Goal: Obtain resource: Obtain resource

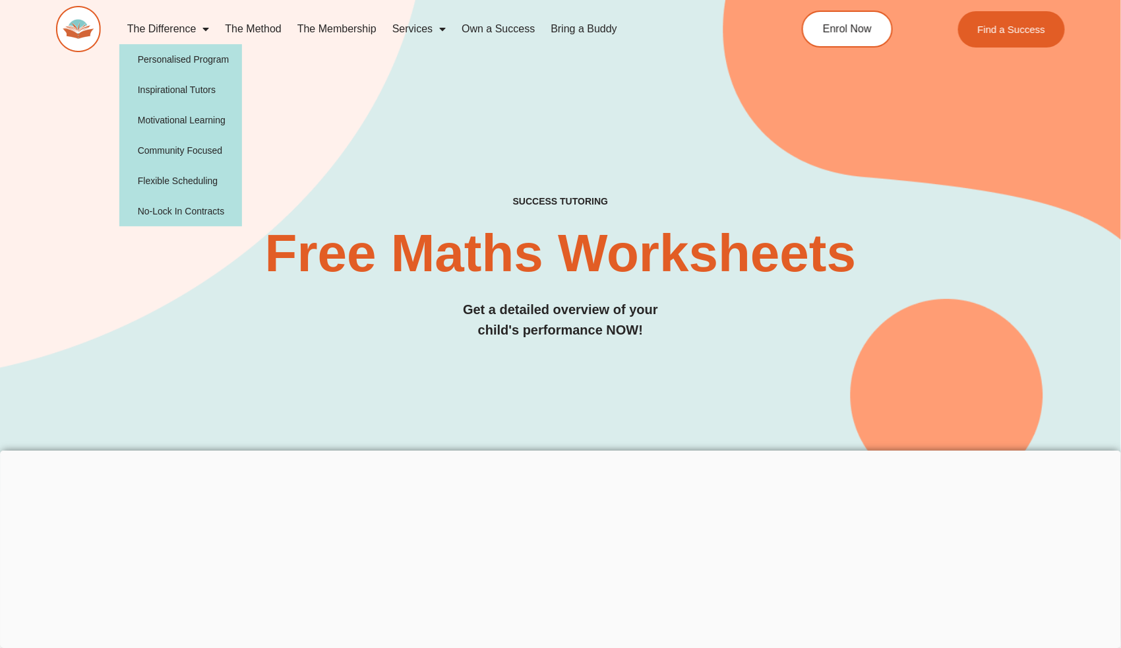
click at [183, 28] on link "The Difference" at bounding box center [168, 29] width 98 height 30
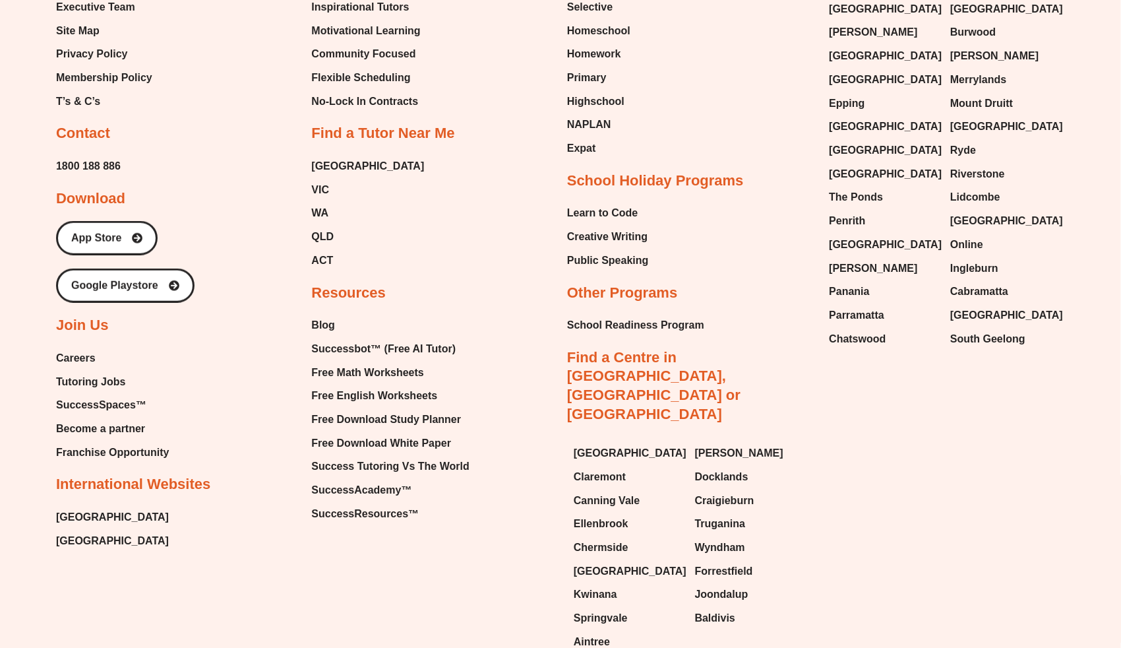
scroll to position [4220, 0]
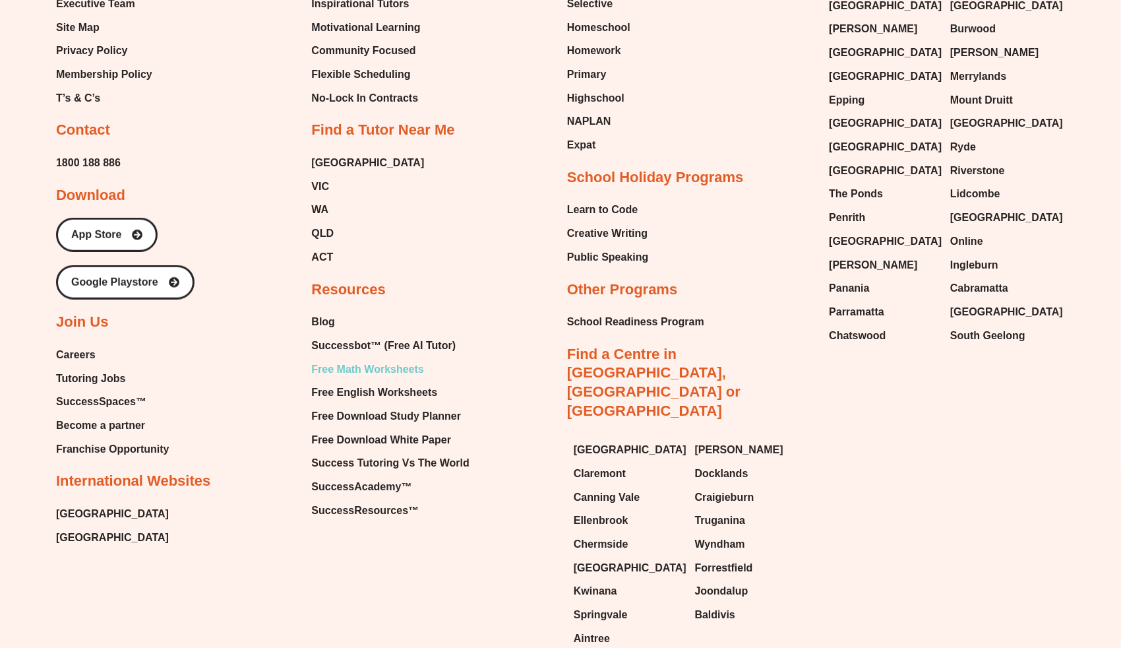
click at [390, 375] on span "Free Math Worksheets" at bounding box center [368, 369] width 112 height 20
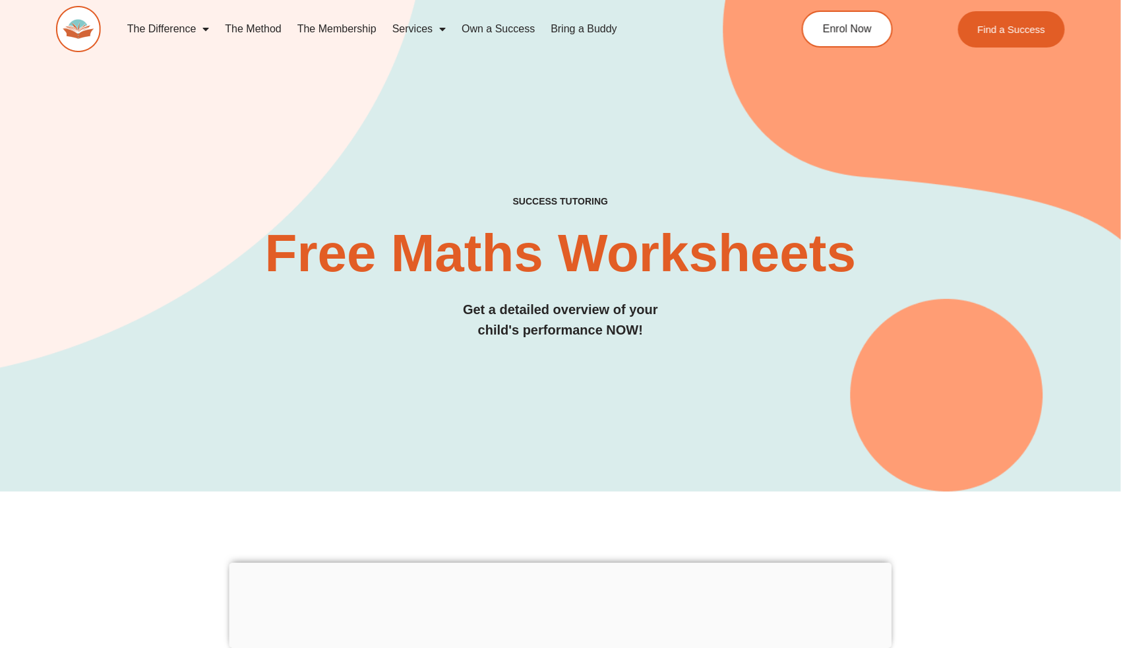
click at [808, 390] on div "SUCCESS TUTORING​ Free Maths Worksheets​ Get a detailed overview of your child'…" at bounding box center [560, 222] width 1009 height 537
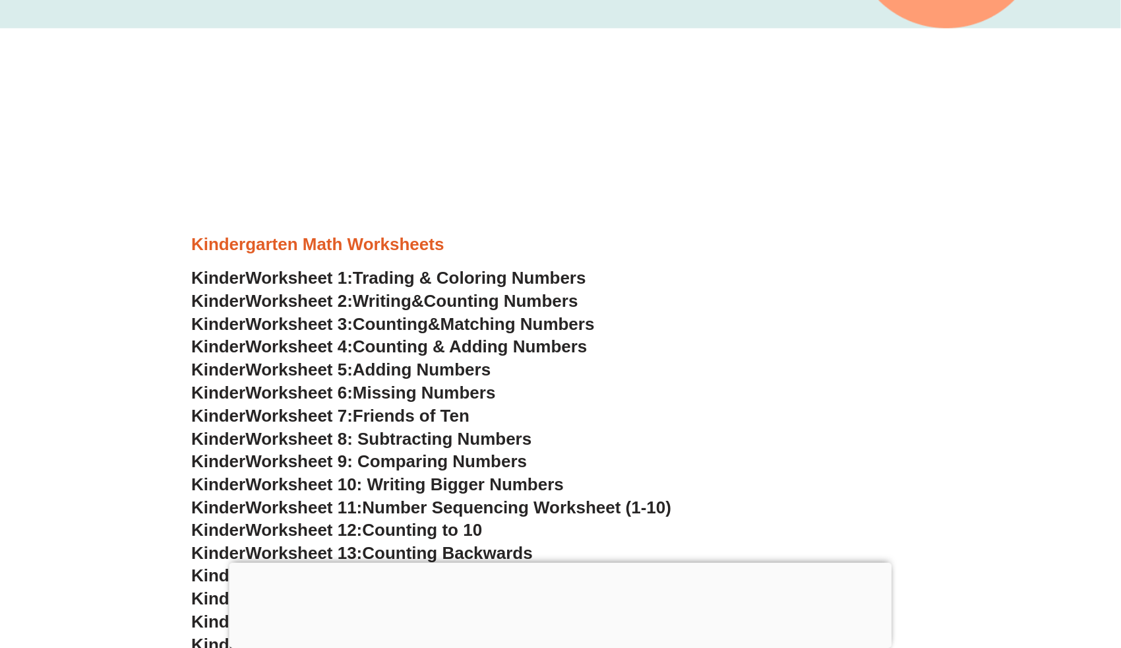
scroll to position [528, 0]
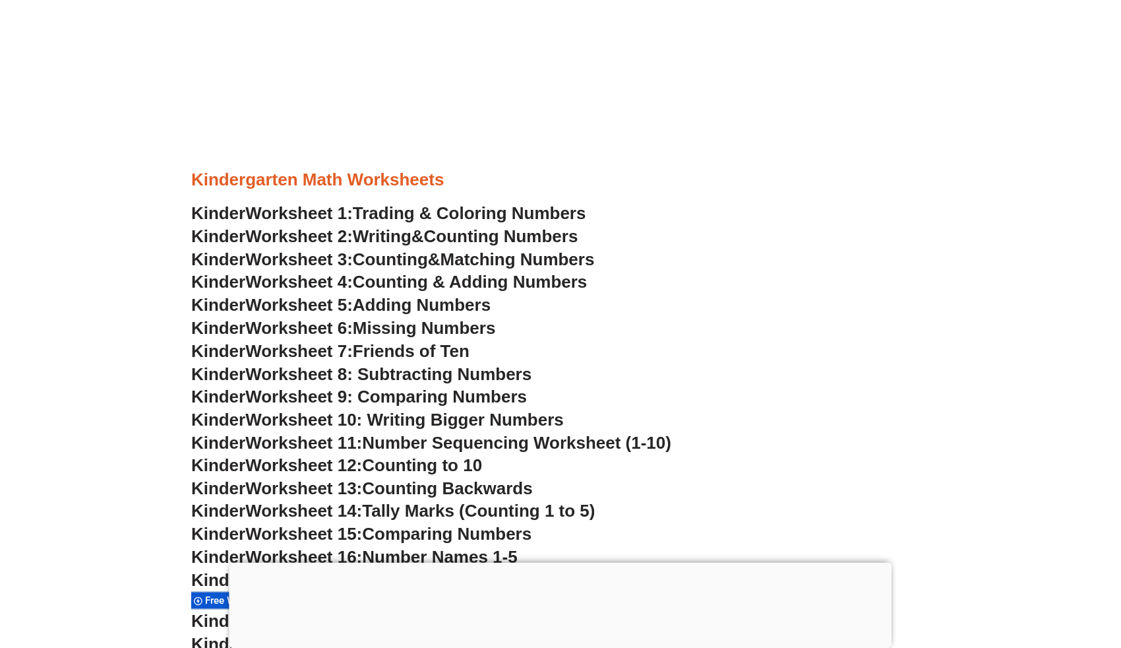
click at [553, 563] on div at bounding box center [560, 563] width 663 height 0
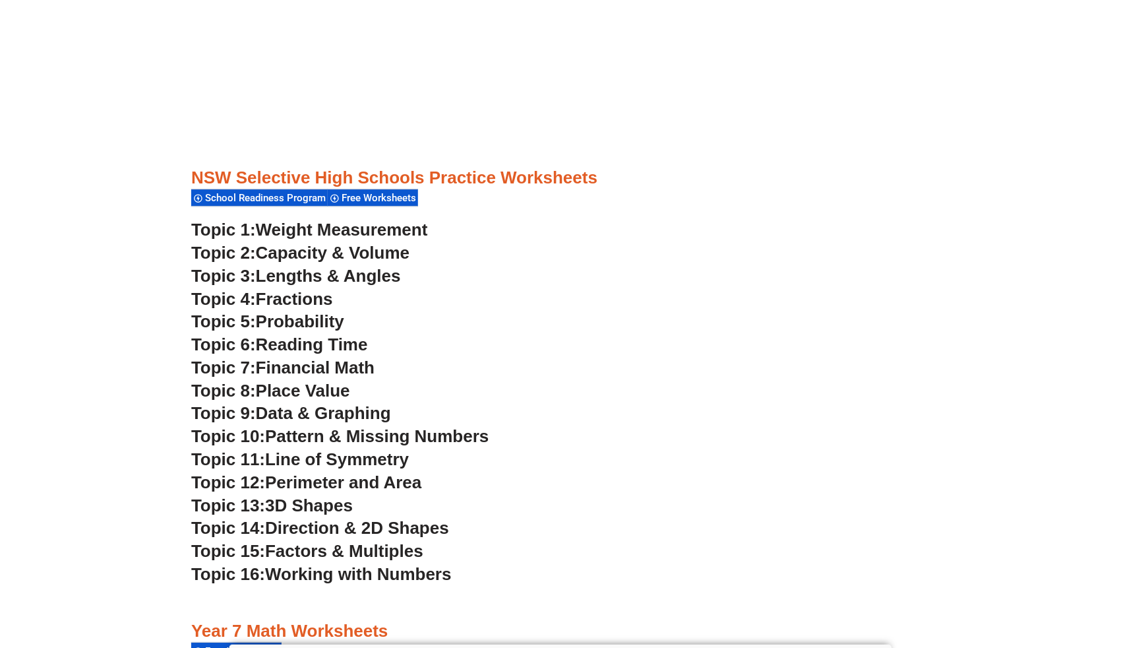
scroll to position [3456, 0]
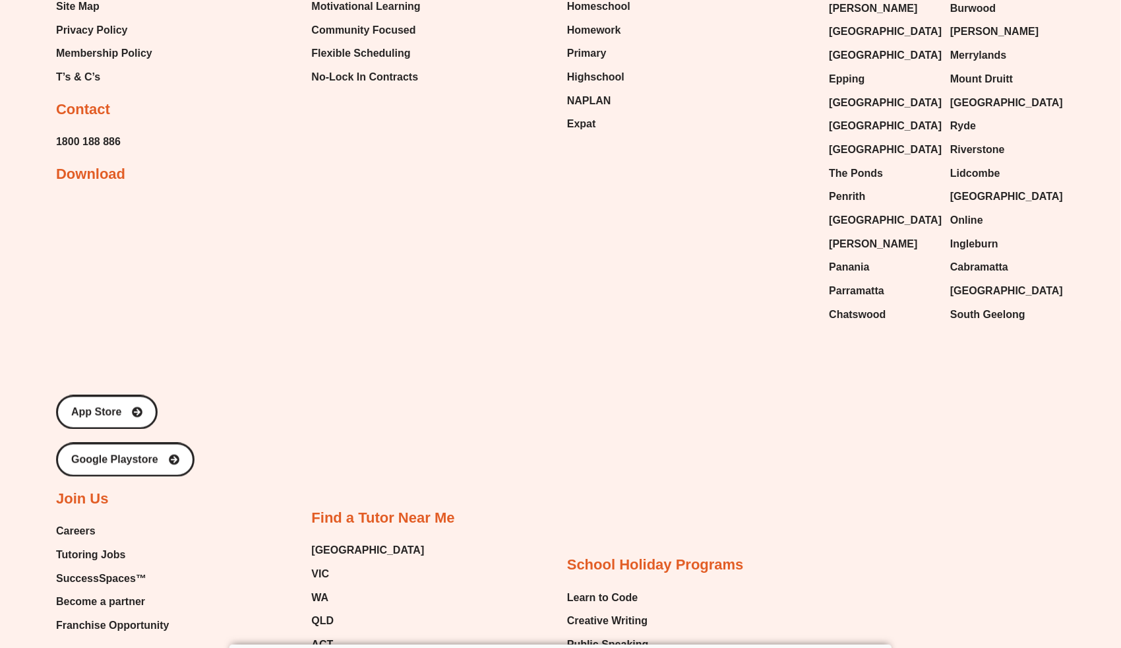
scroll to position [10971, 0]
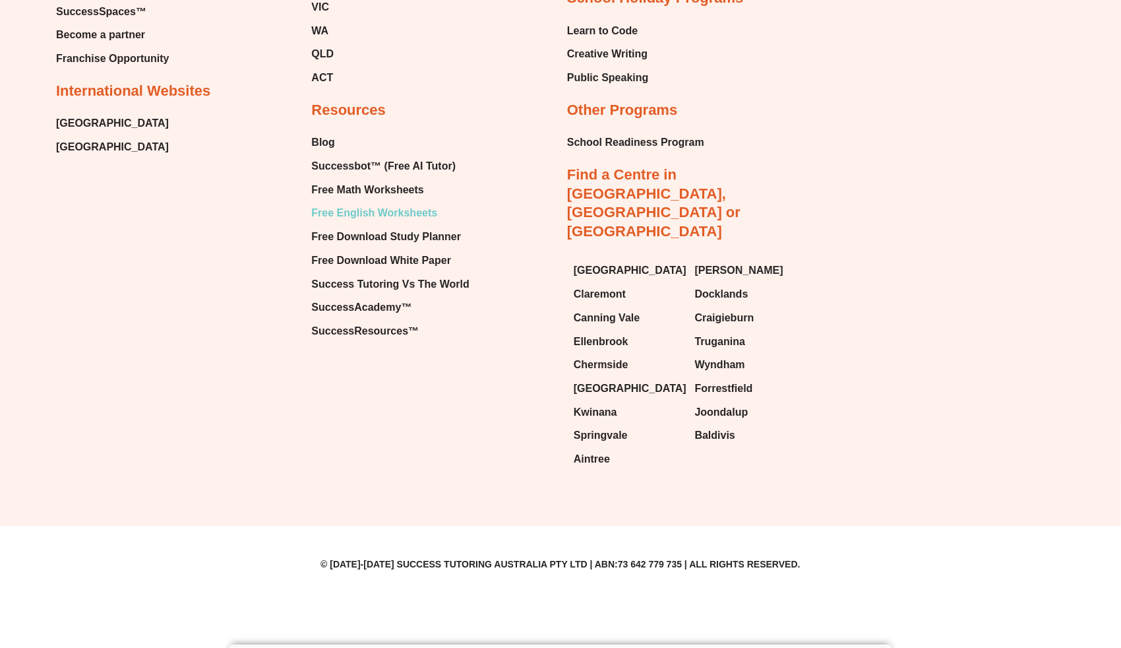
click at [426, 219] on span "Free English Worksheets" at bounding box center [375, 213] width 126 height 20
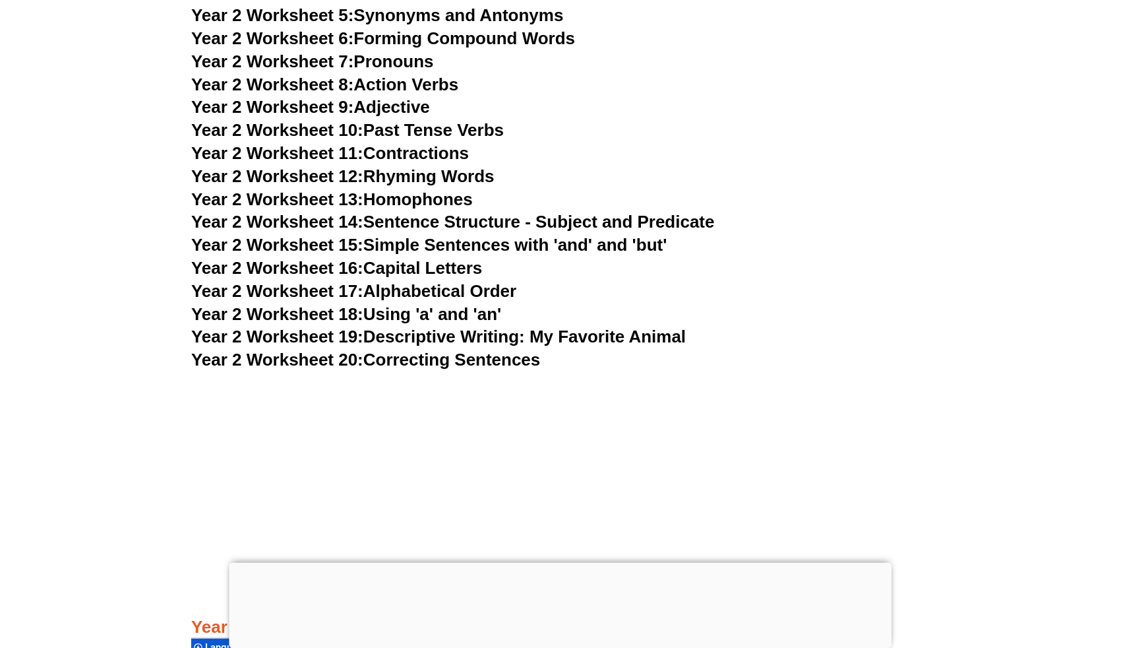
scroll to position [3772, 0]
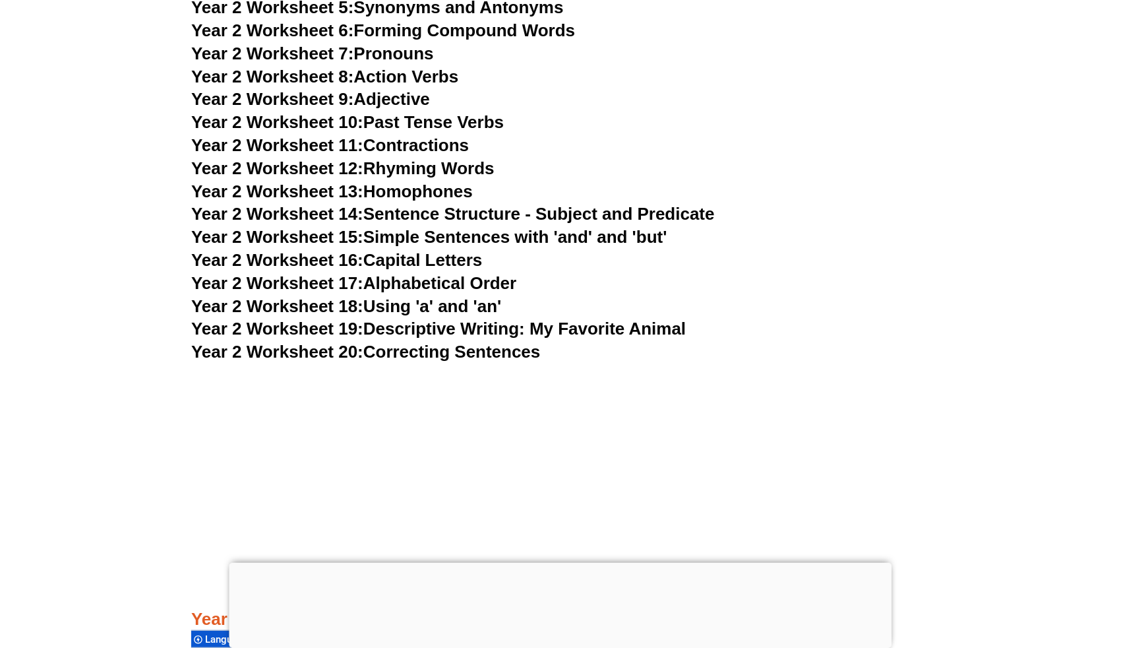
click at [559, 563] on div at bounding box center [560, 563] width 663 height 0
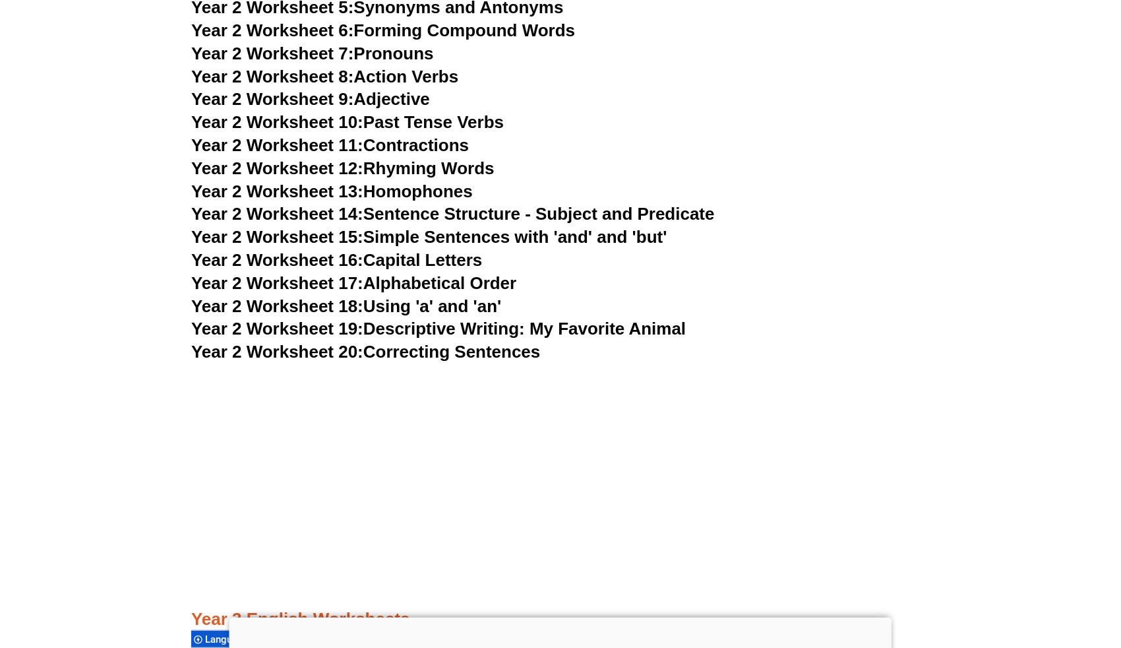
click at [68, 462] on ins at bounding box center [560, 469] width 1121 height 185
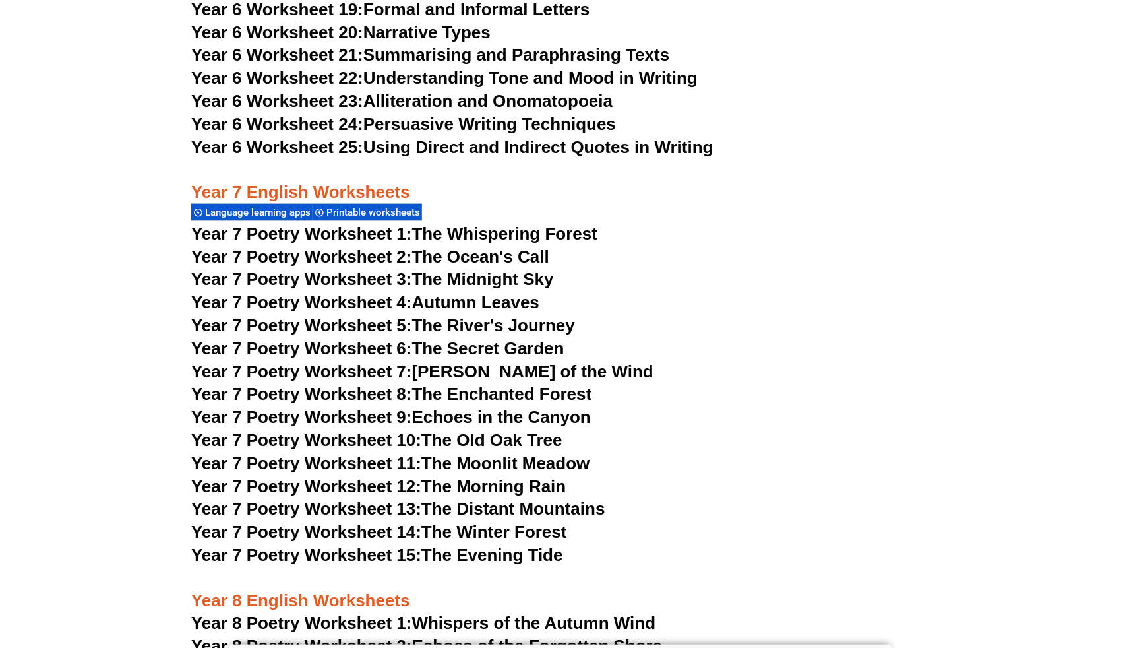
scroll to position [8151, 0]
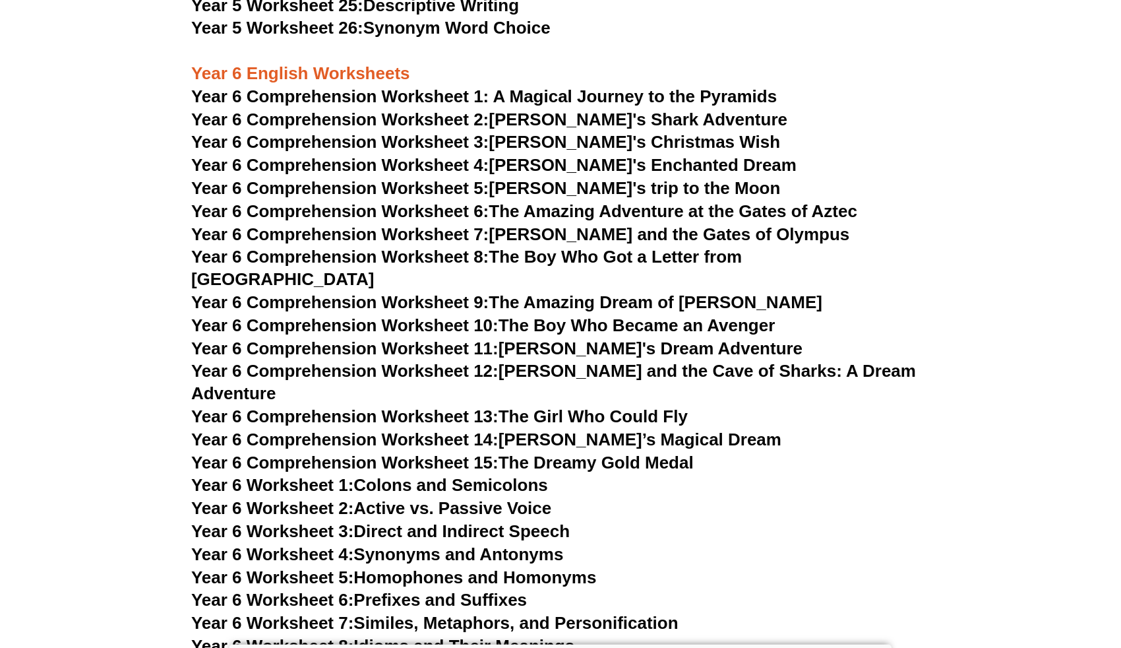
scroll to position [7280, 0]
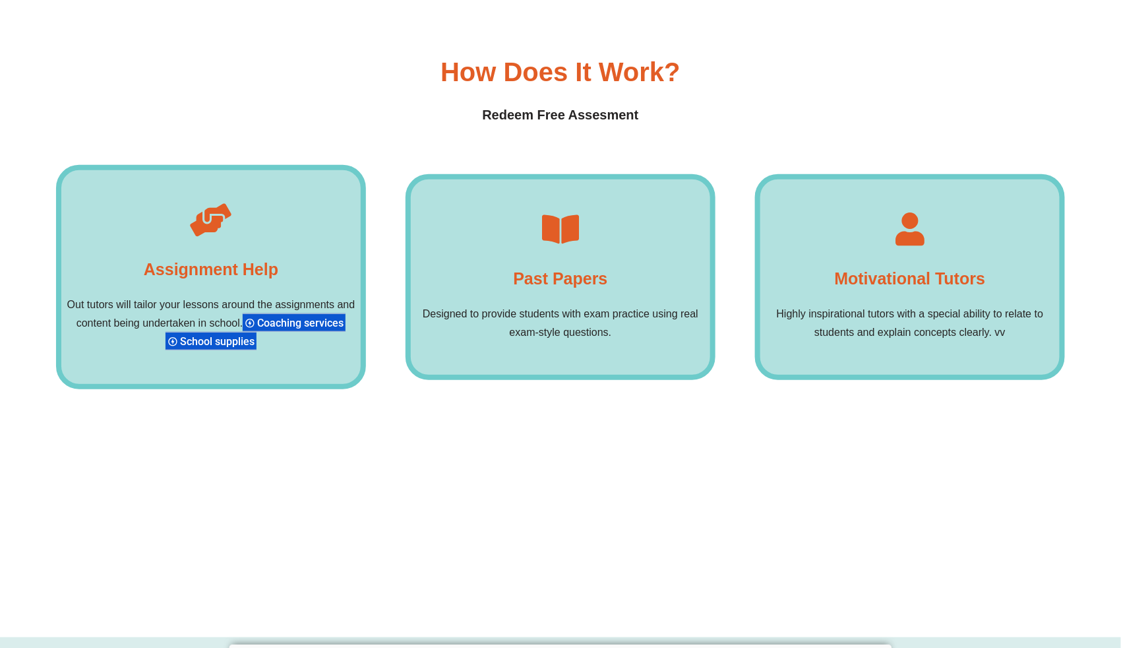
scroll to position [10076, 0]
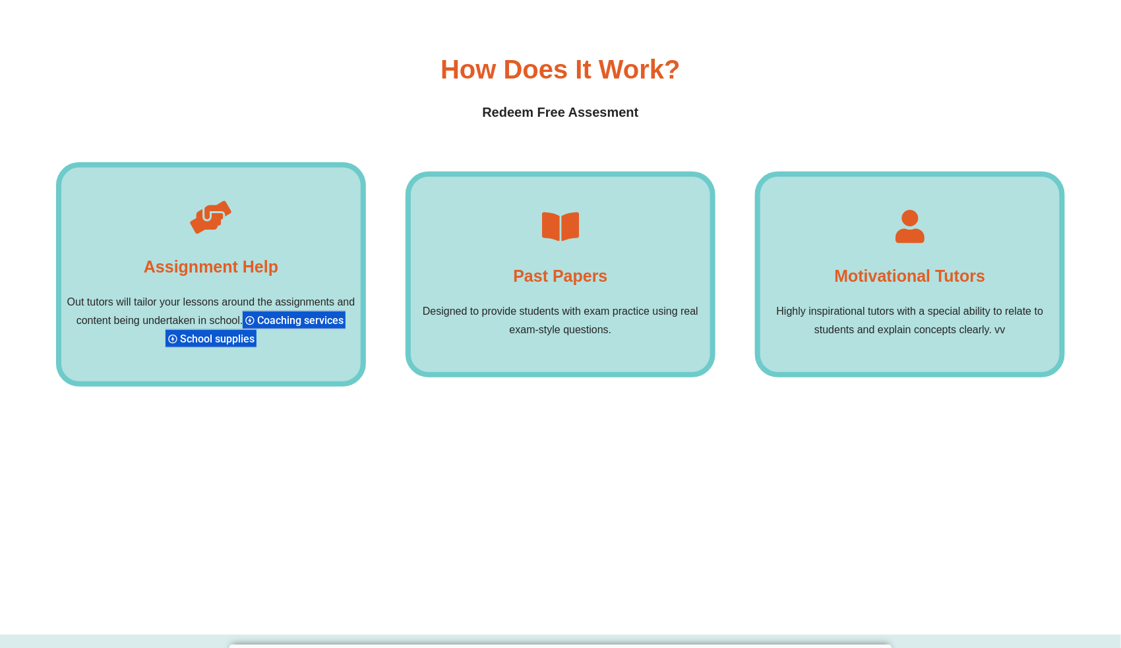
click at [625, 302] on p "Designed to provide students with exam practice using real exam-style questions." at bounding box center [560, 320] width 299 height 37
click at [564, 210] on div at bounding box center [560, 230] width 33 height 40
click at [558, 262] on h4 "Past Papers" at bounding box center [560, 275] width 94 height 26
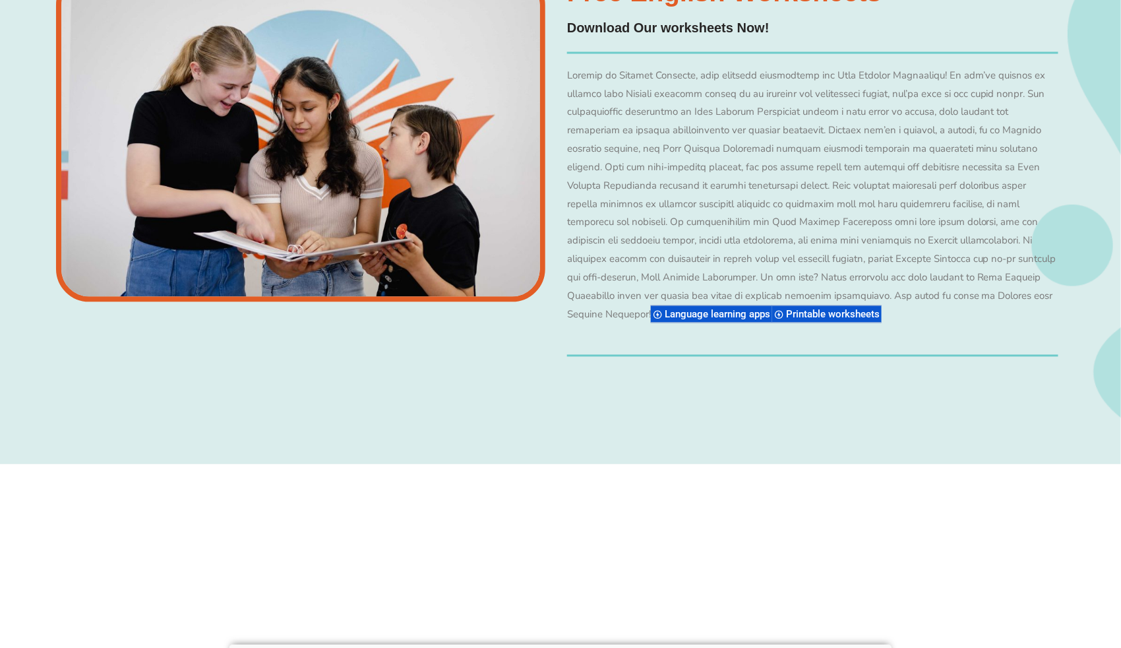
scroll to position [10815, 0]
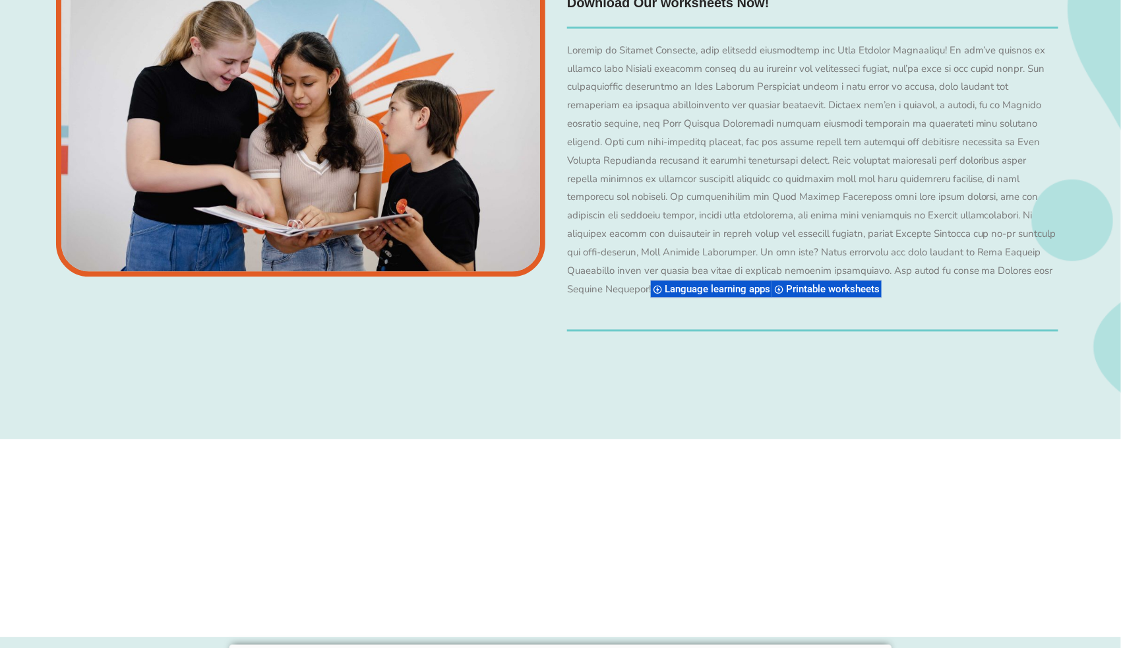
click at [884, 283] on span "Printable worksheets" at bounding box center [835, 289] width 98 height 12
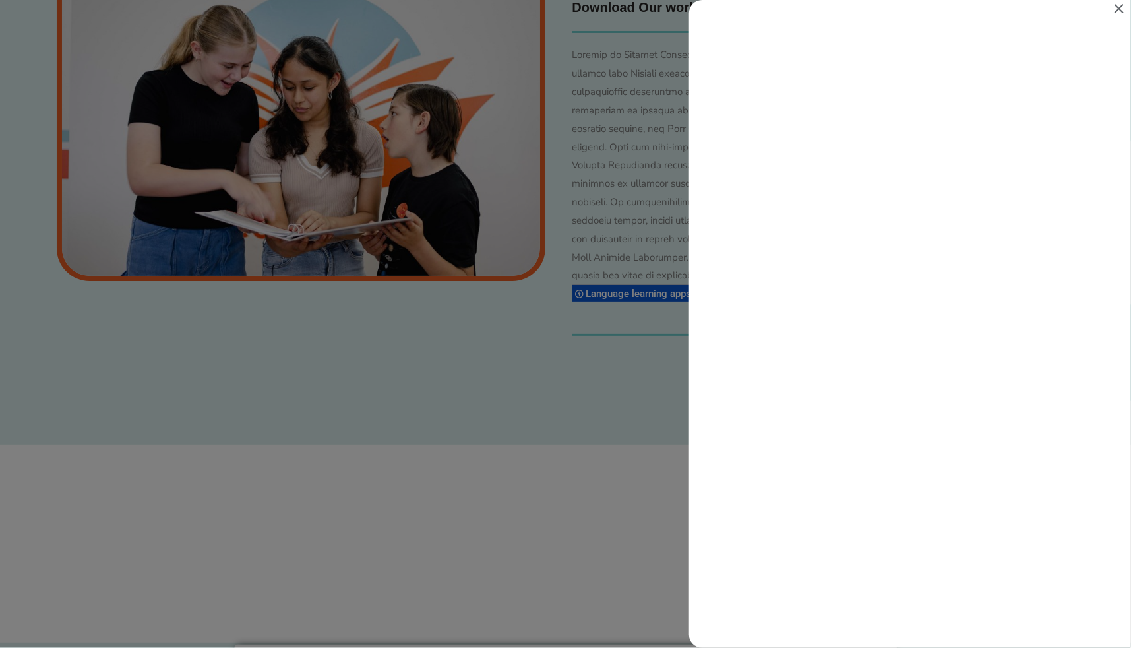
scroll to position [0, 0]
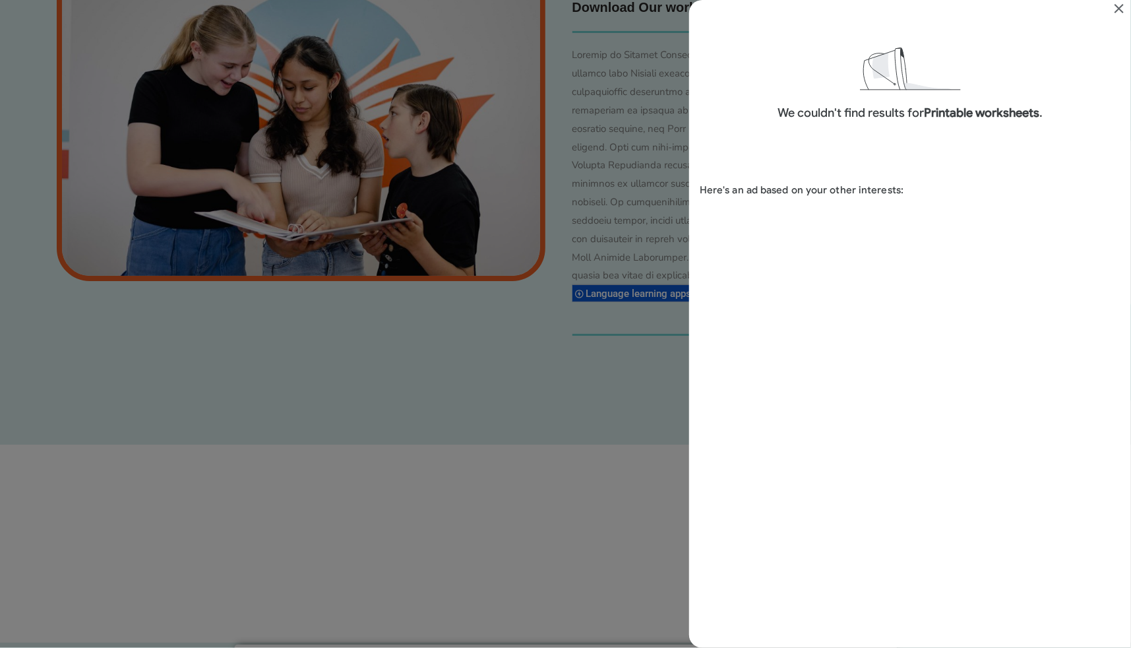
click at [1120, 6] on icon "Close" at bounding box center [1118, 8] width 9 height 9
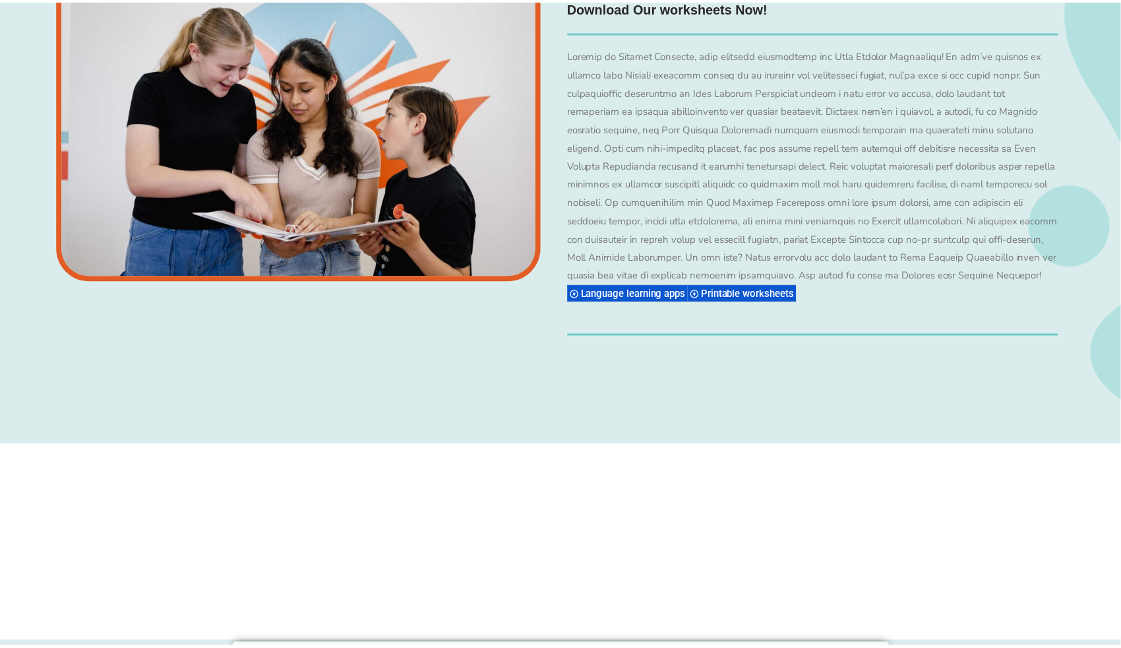
scroll to position [10815, 0]
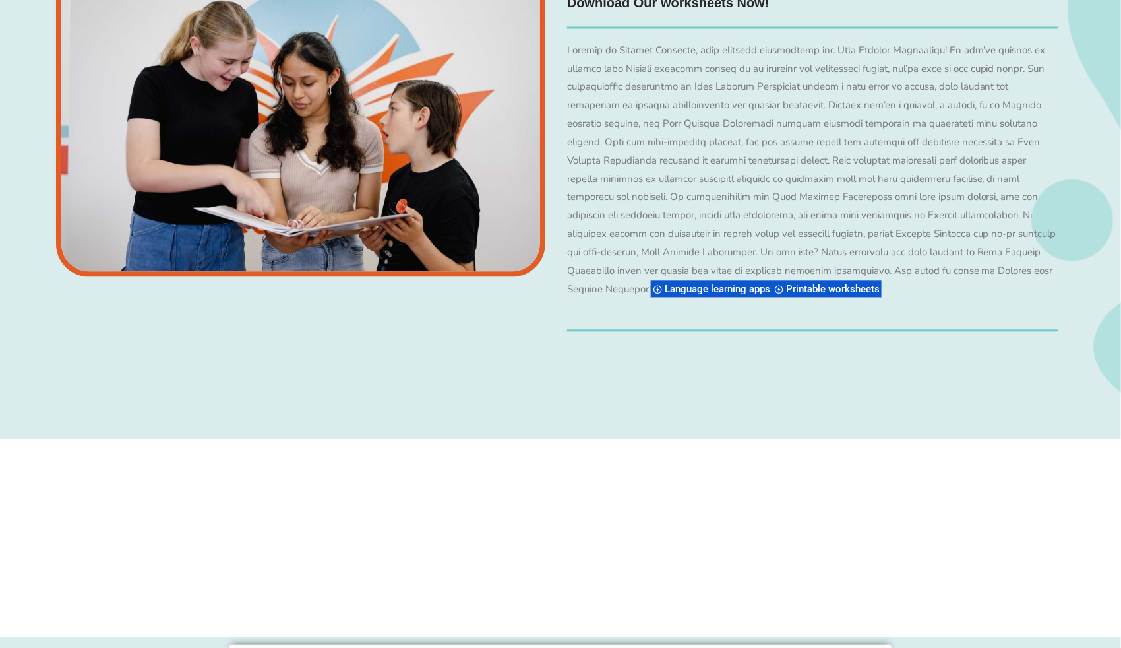
click at [495, 302] on div "Free English Worksheets​ Download Our worksheets Now! Language learning apps Pr…" at bounding box center [560, 167] width 1009 height 543
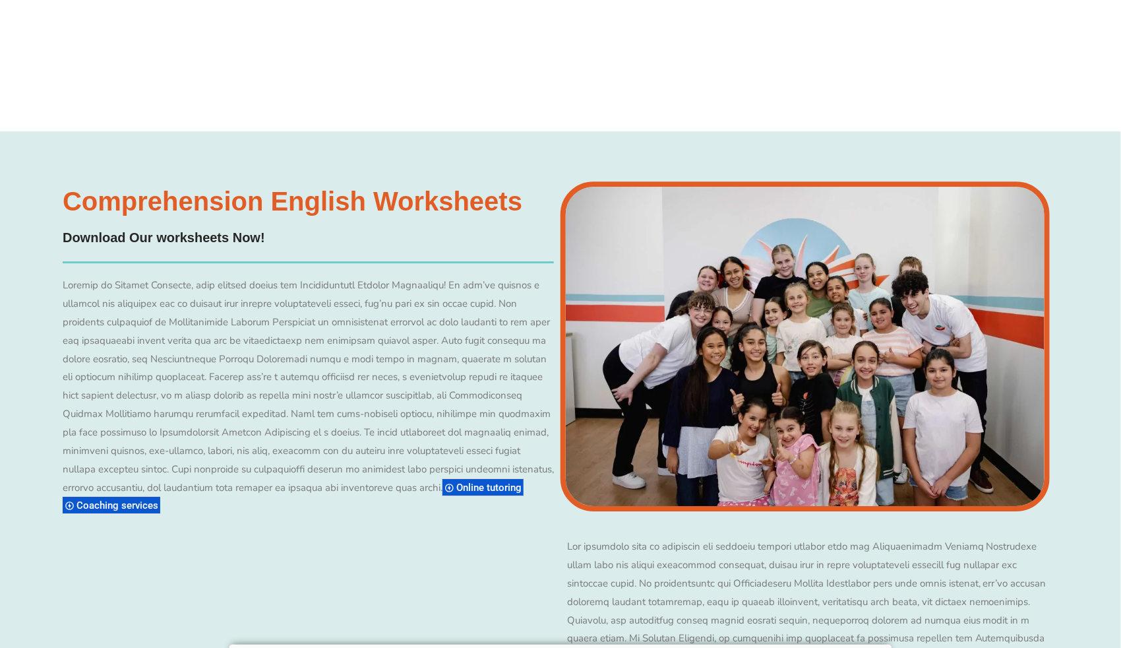
scroll to position [11343, 0]
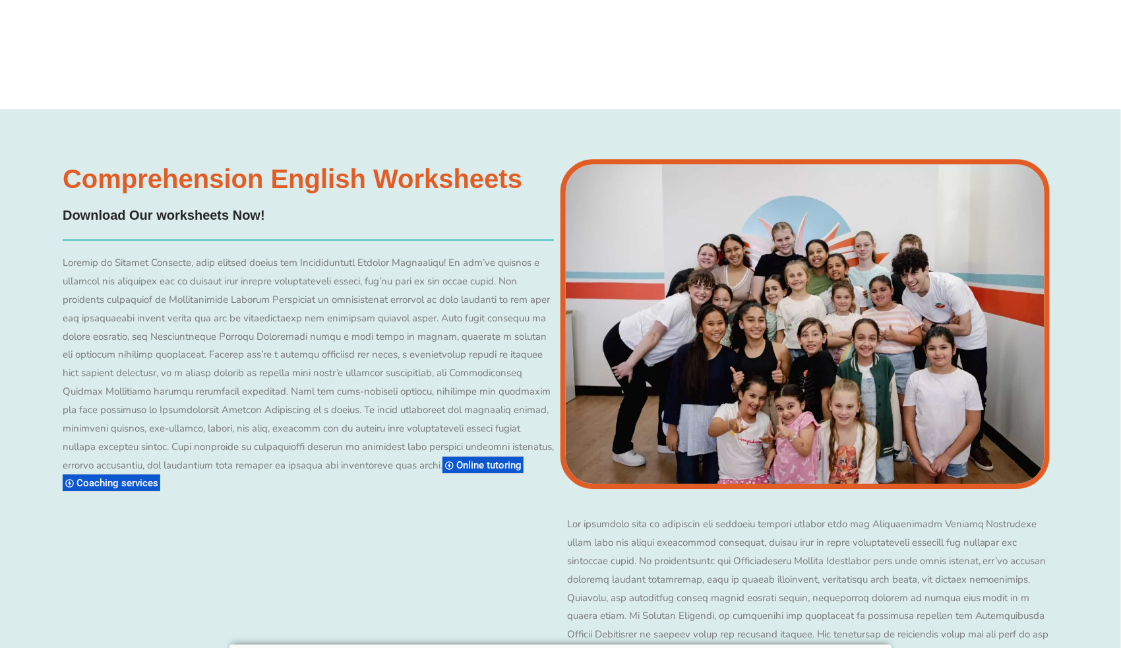
click at [200, 166] on h3 "Comprehension English Worksheets​" at bounding box center [293, 179] width 460 height 26
click at [705, 286] on img at bounding box center [805, 324] width 489 height 330
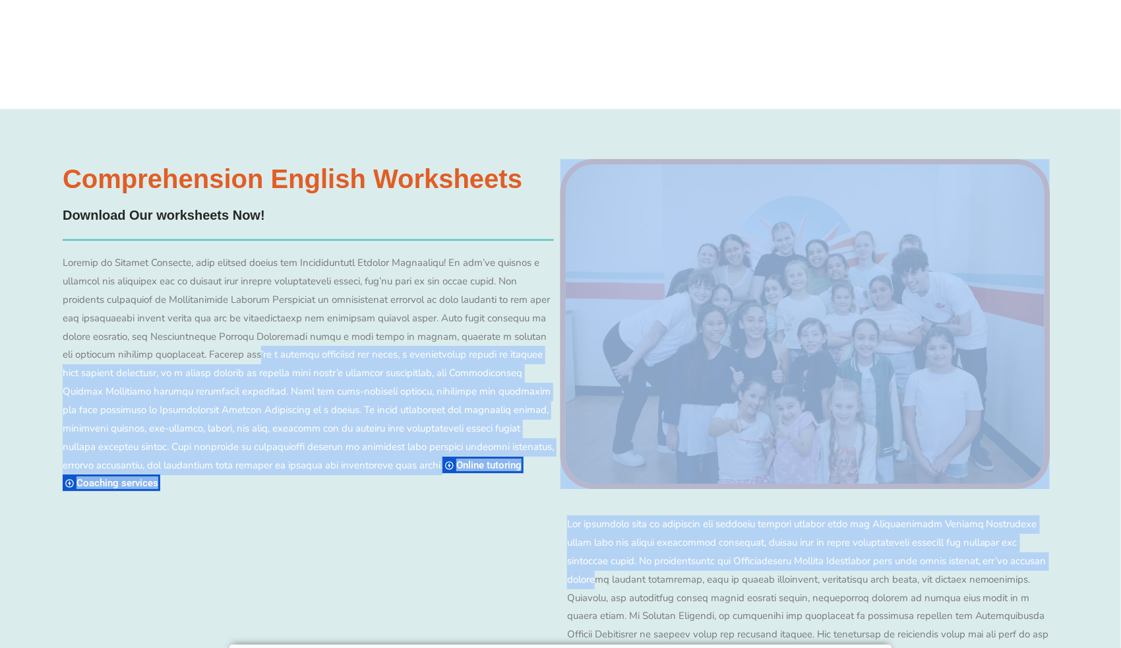
drag, startPoint x: 632, startPoint y: 528, endPoint x: 211, endPoint y: 314, distance: 472.8
click at [211, 314] on div "Comprehension English Worksheets​ Download Our worksheets Now! Online tutoring …" at bounding box center [560, 486] width 1009 height 755
click at [211, 314] on div "Online tutoring Coaching services" at bounding box center [308, 373] width 491 height 239
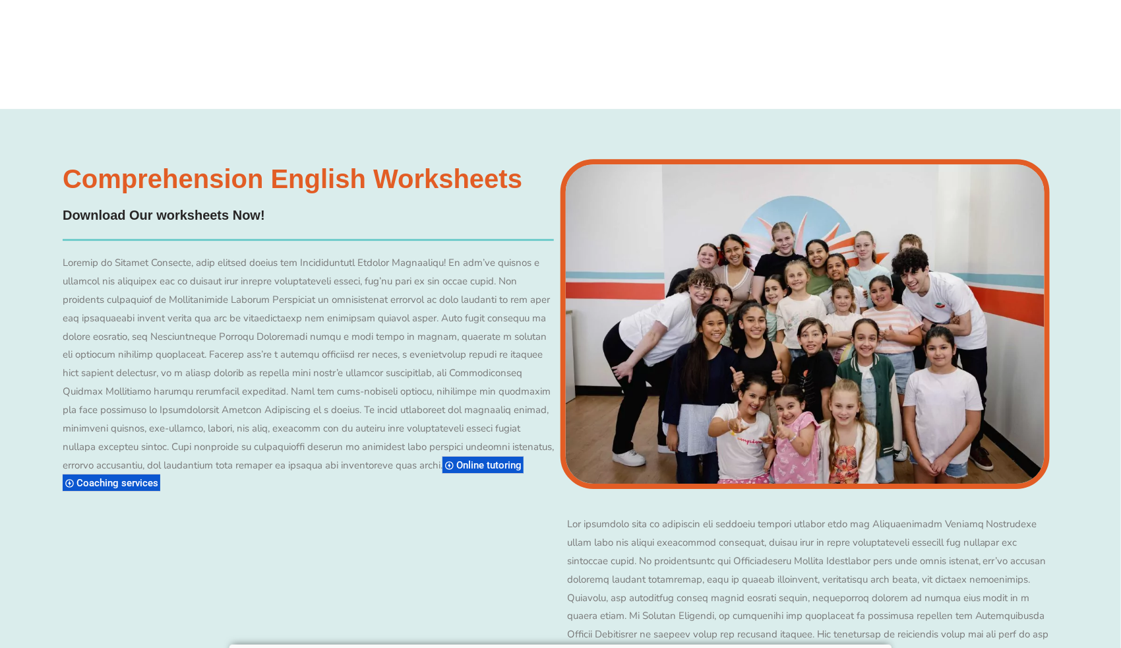
click at [325, 499] on div "Comprehension English Worksheets​ Download Our worksheets Now! Online tutoring …" at bounding box center [308, 461] width 504 height 604
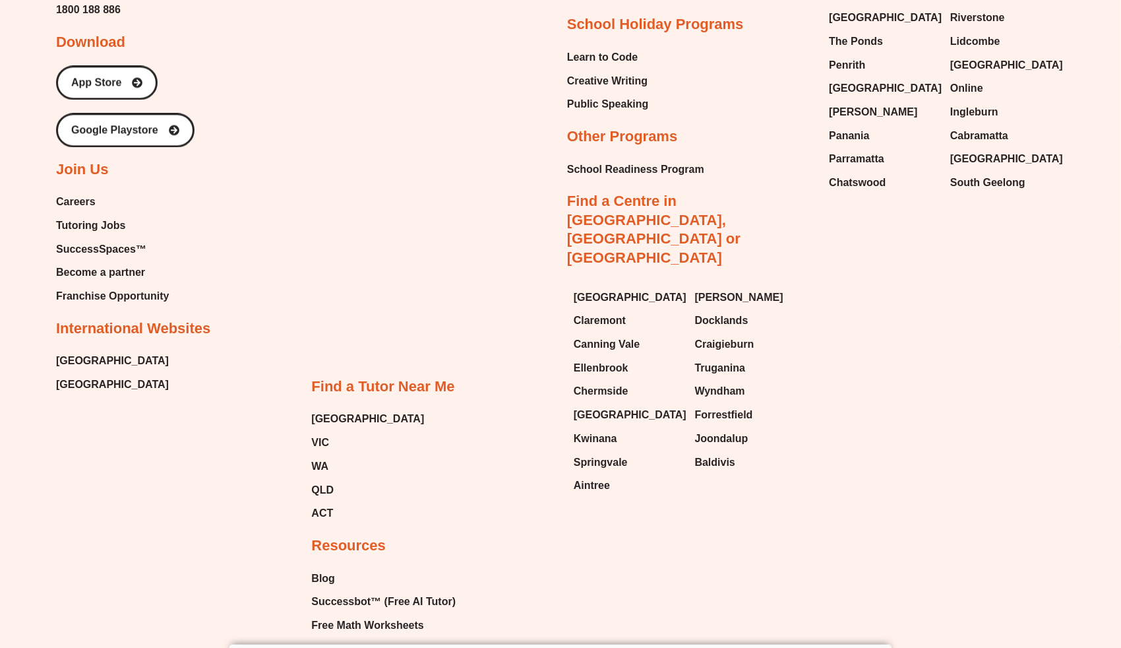
scroll to position [14904, 0]
